Goal: Find specific page/section: Find specific page/section

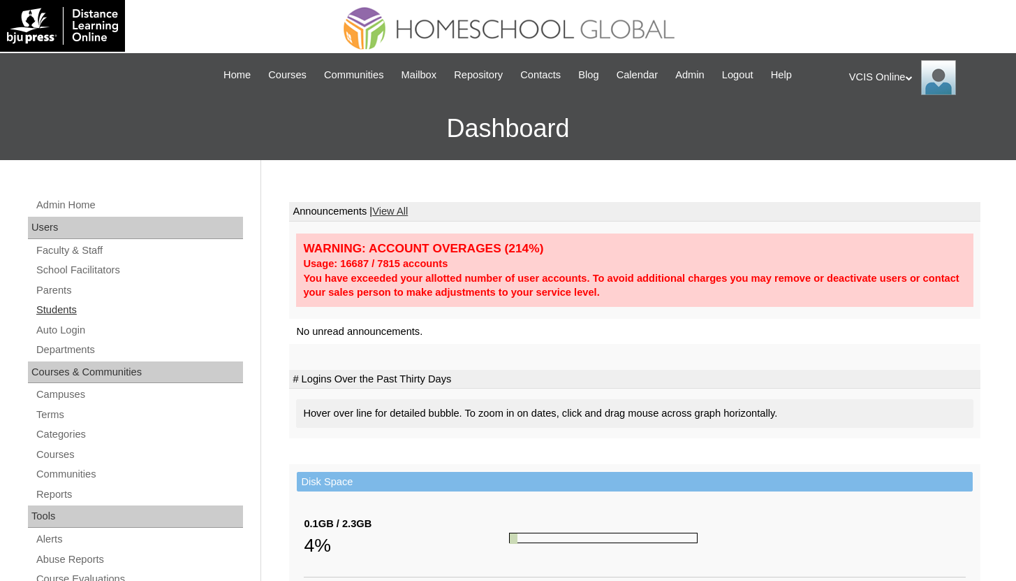
click at [52, 311] on link "Students" at bounding box center [139, 309] width 208 height 17
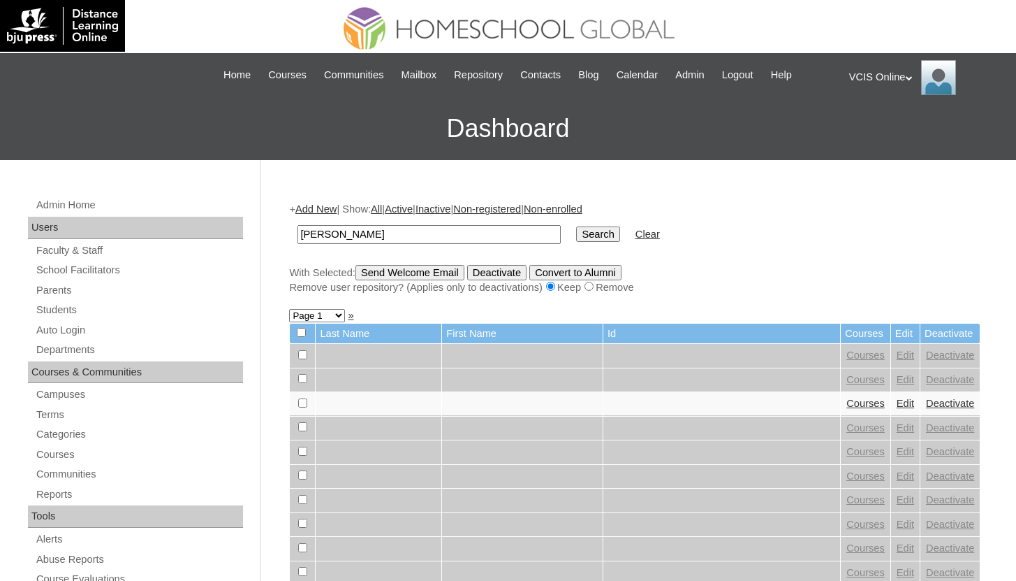
type input "[PERSON_NAME]"
click at [576, 226] on input "Search" at bounding box center [597, 233] width 43 height 15
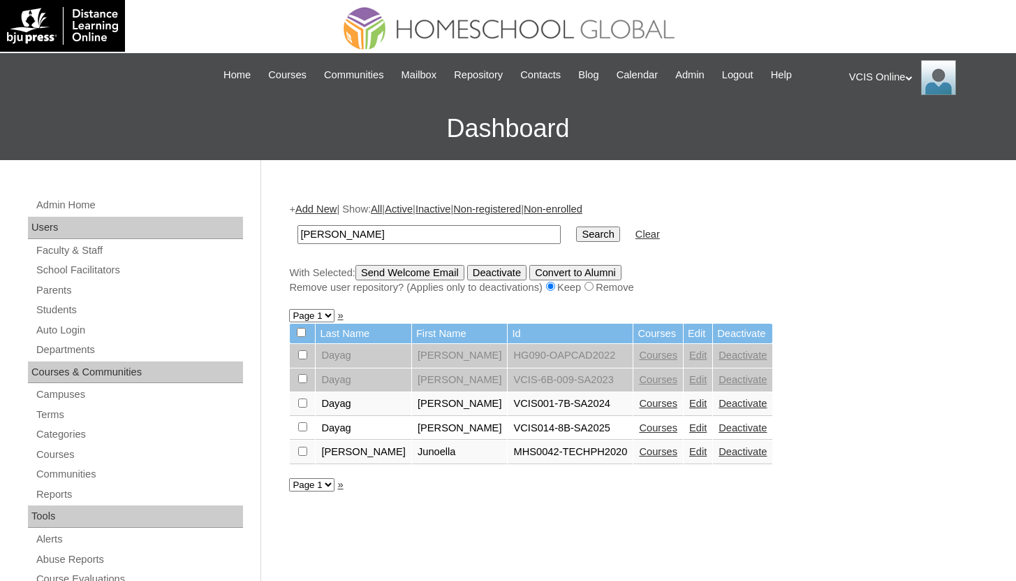
click at [639, 432] on link "Courses" at bounding box center [658, 427] width 38 height 11
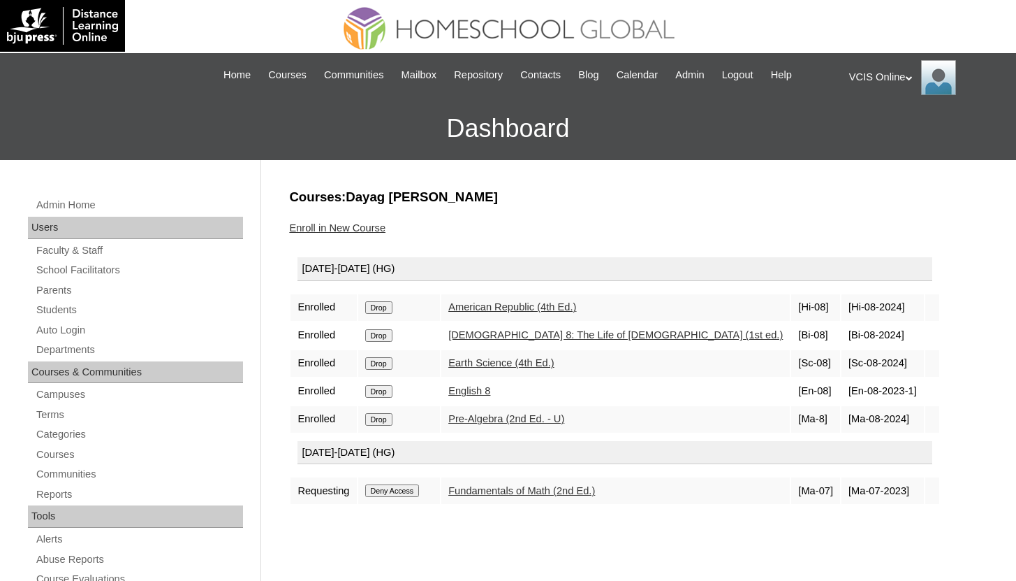
click at [490, 393] on link "English 8" at bounding box center [469, 390] width 42 height 11
